Goal: Check status: Check status

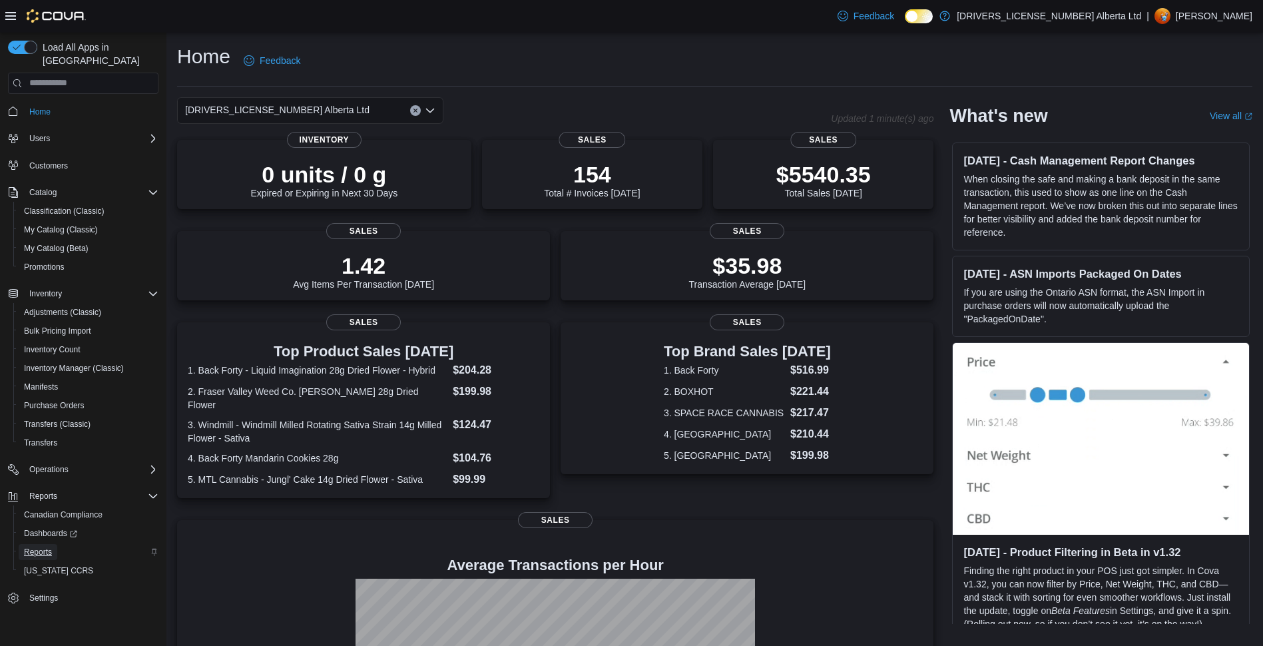
click at [42, 544] on span "Reports" at bounding box center [38, 552] width 28 height 16
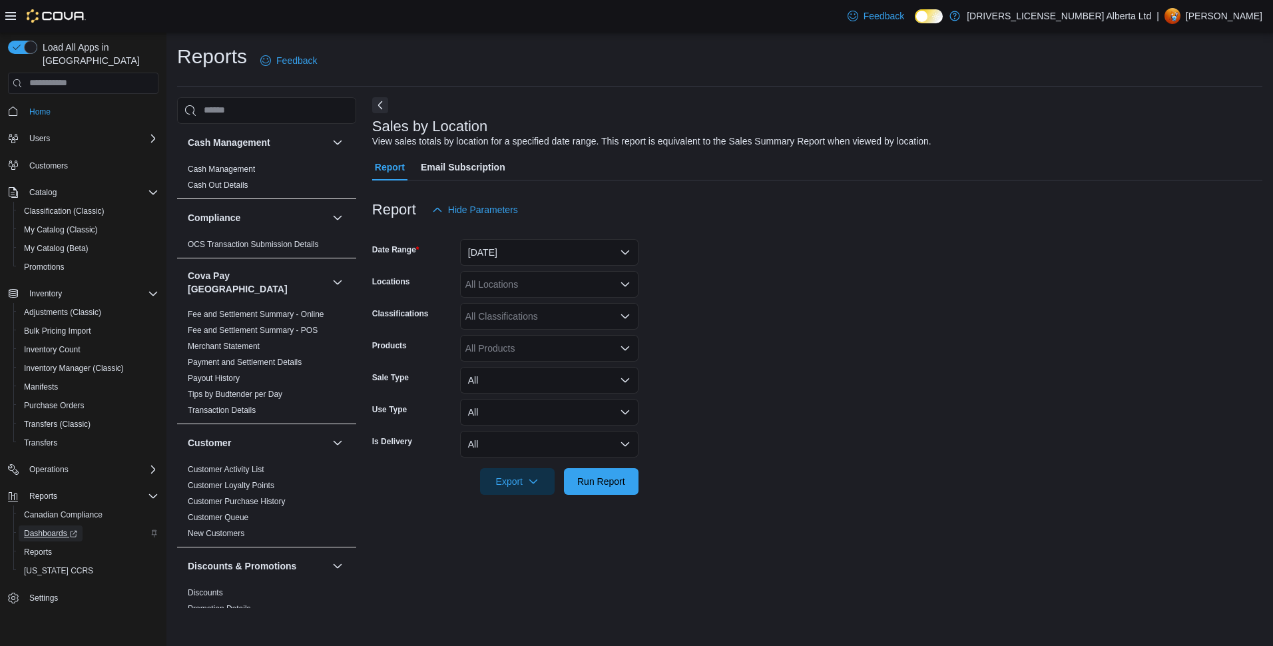
click at [45, 528] on span "Dashboards" at bounding box center [50, 533] width 53 height 11
click at [513, 265] on button "[DATE]" at bounding box center [549, 252] width 178 height 27
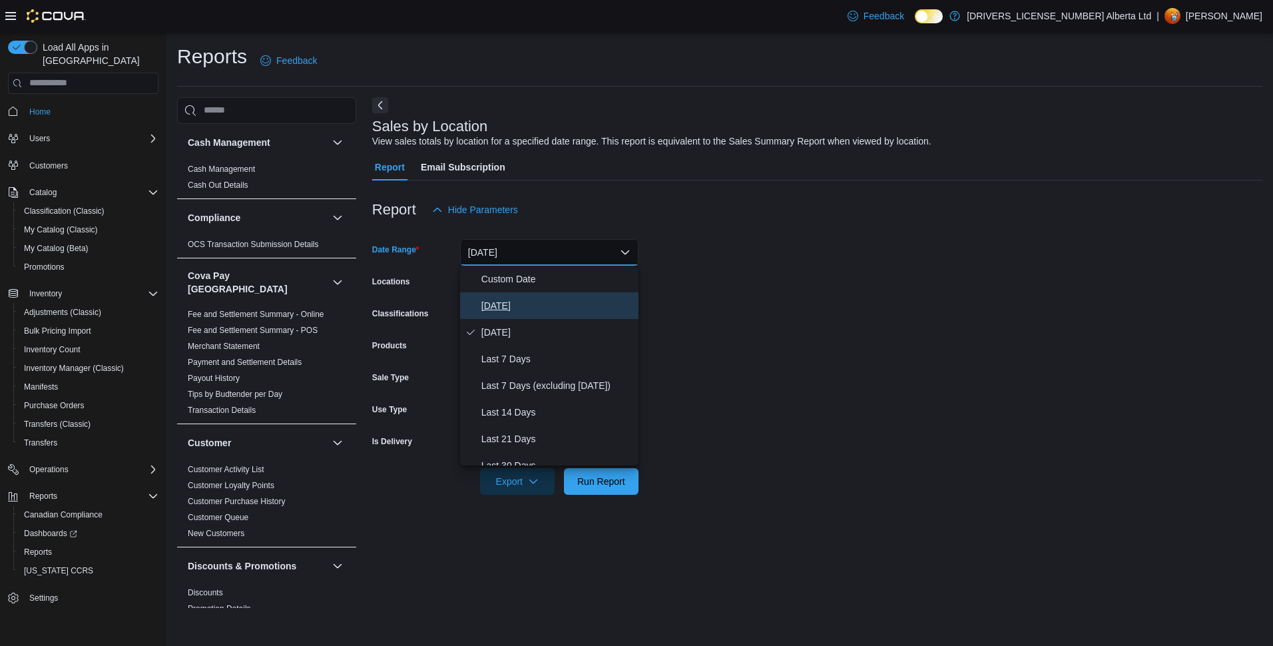
click at [515, 303] on span "[DATE]" at bounding box center [558, 306] width 152 height 16
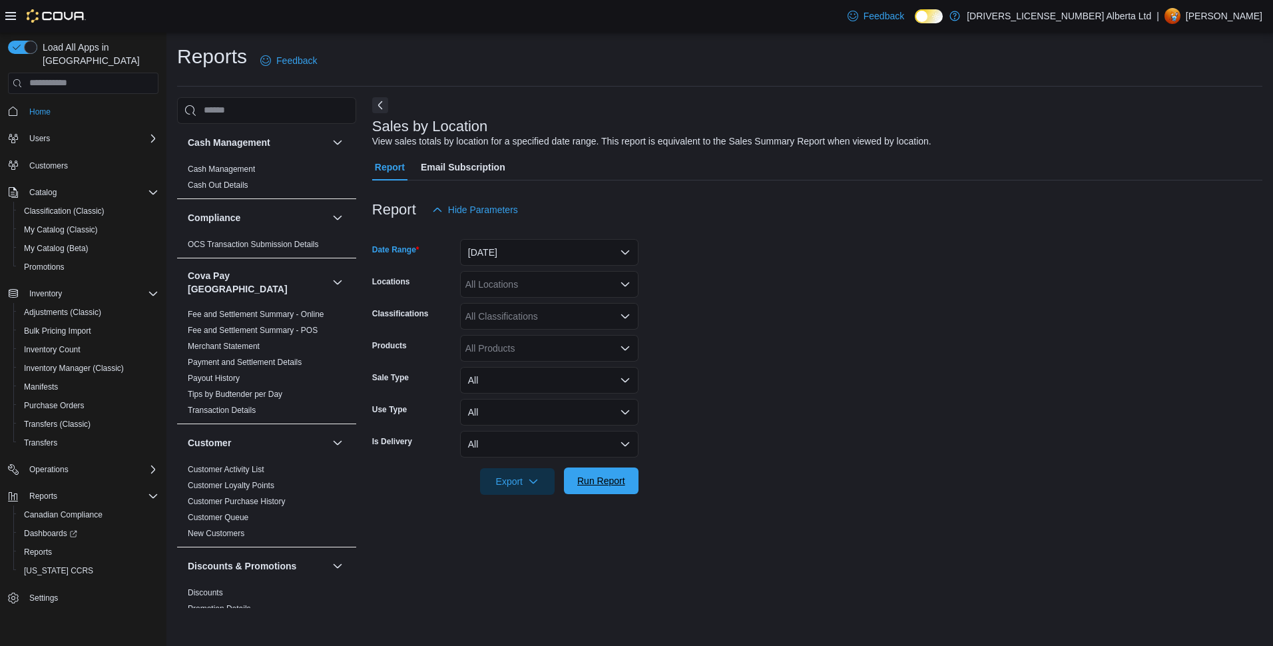
click at [595, 470] on span "Run Report" at bounding box center [601, 481] width 59 height 27
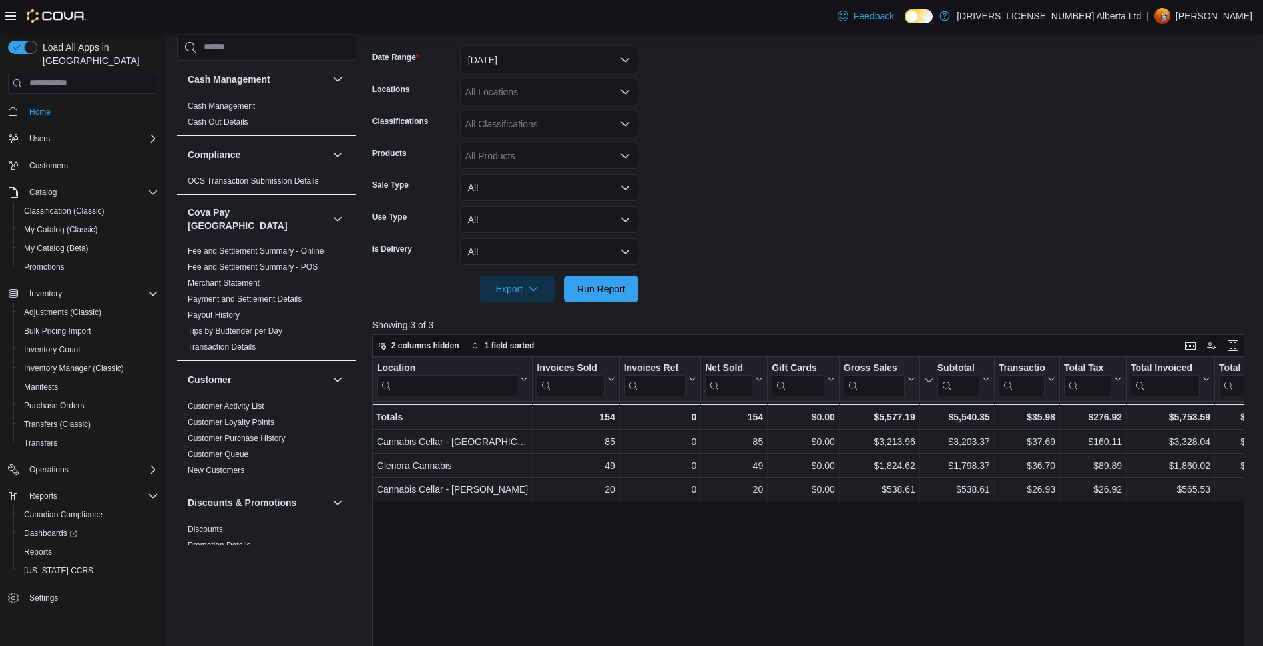
scroll to position [186, 0]
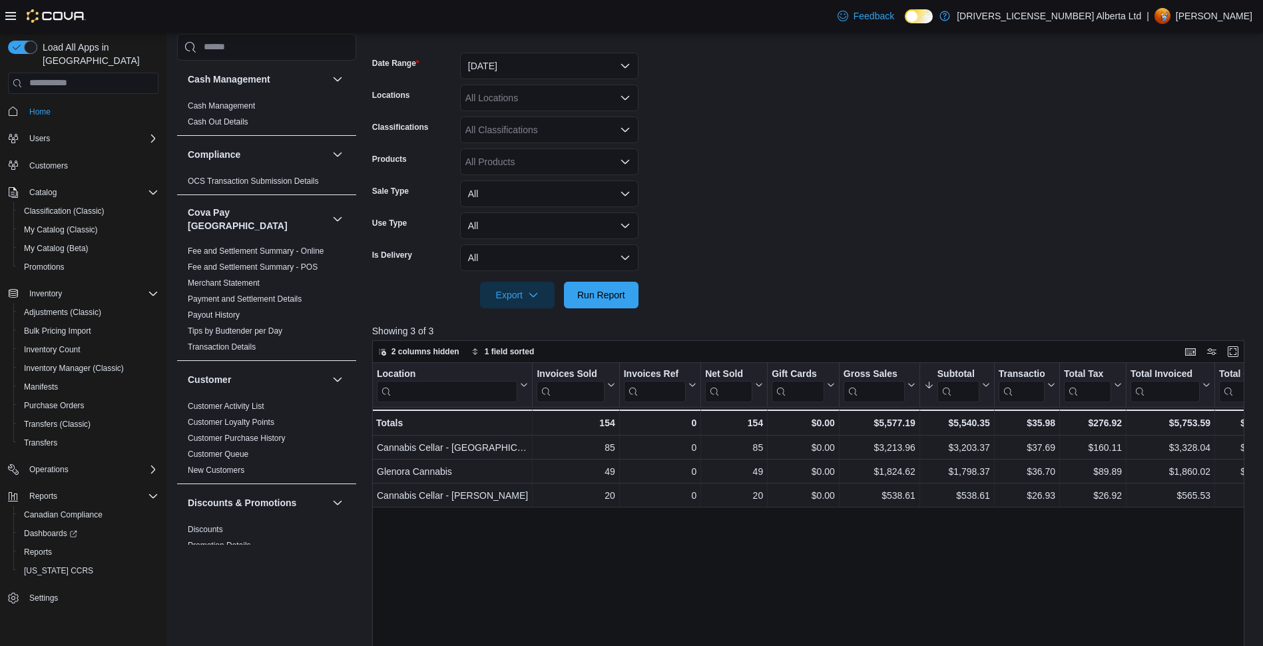
click at [582, 316] on div at bounding box center [813, 316] width 882 height 16
click at [589, 310] on div at bounding box center [813, 316] width 882 height 16
click at [590, 302] on span "Run Report" at bounding box center [601, 294] width 59 height 27
click at [623, 289] on span "Run Report" at bounding box center [601, 294] width 48 height 13
click at [591, 306] on span "Run Report" at bounding box center [601, 294] width 59 height 27
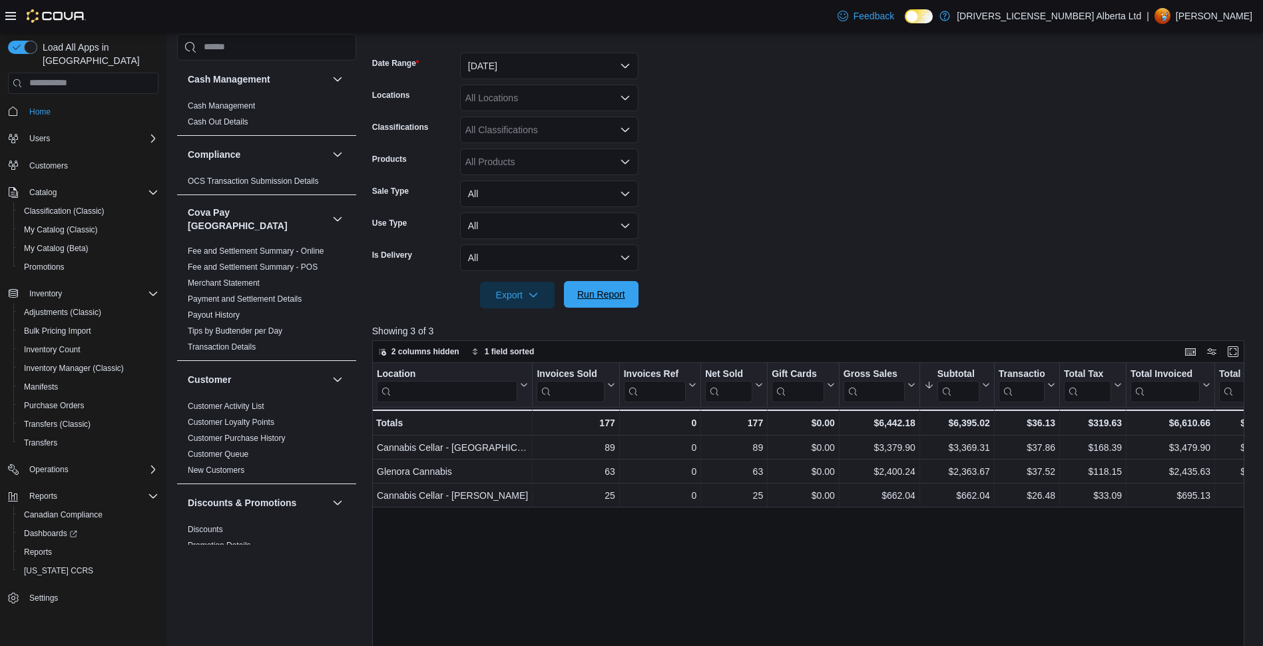
click at [618, 295] on span "Run Report" at bounding box center [601, 294] width 48 height 13
click at [607, 292] on span "Run Report" at bounding box center [601, 294] width 48 height 13
